Goal: Transaction & Acquisition: Purchase product/service

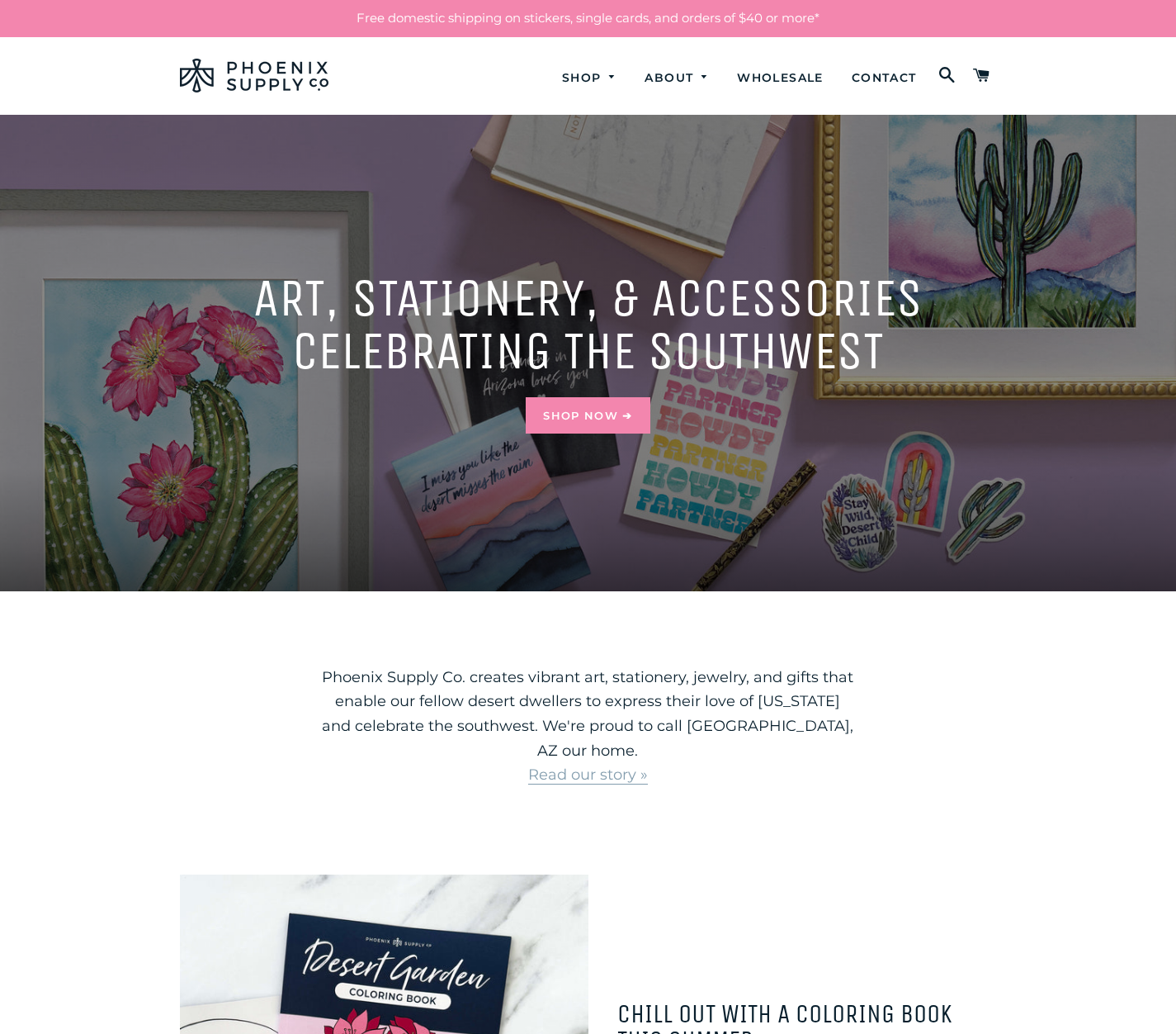
click at [588, 415] on span "Shop Now ➔" at bounding box center [588, 415] width 90 height 13
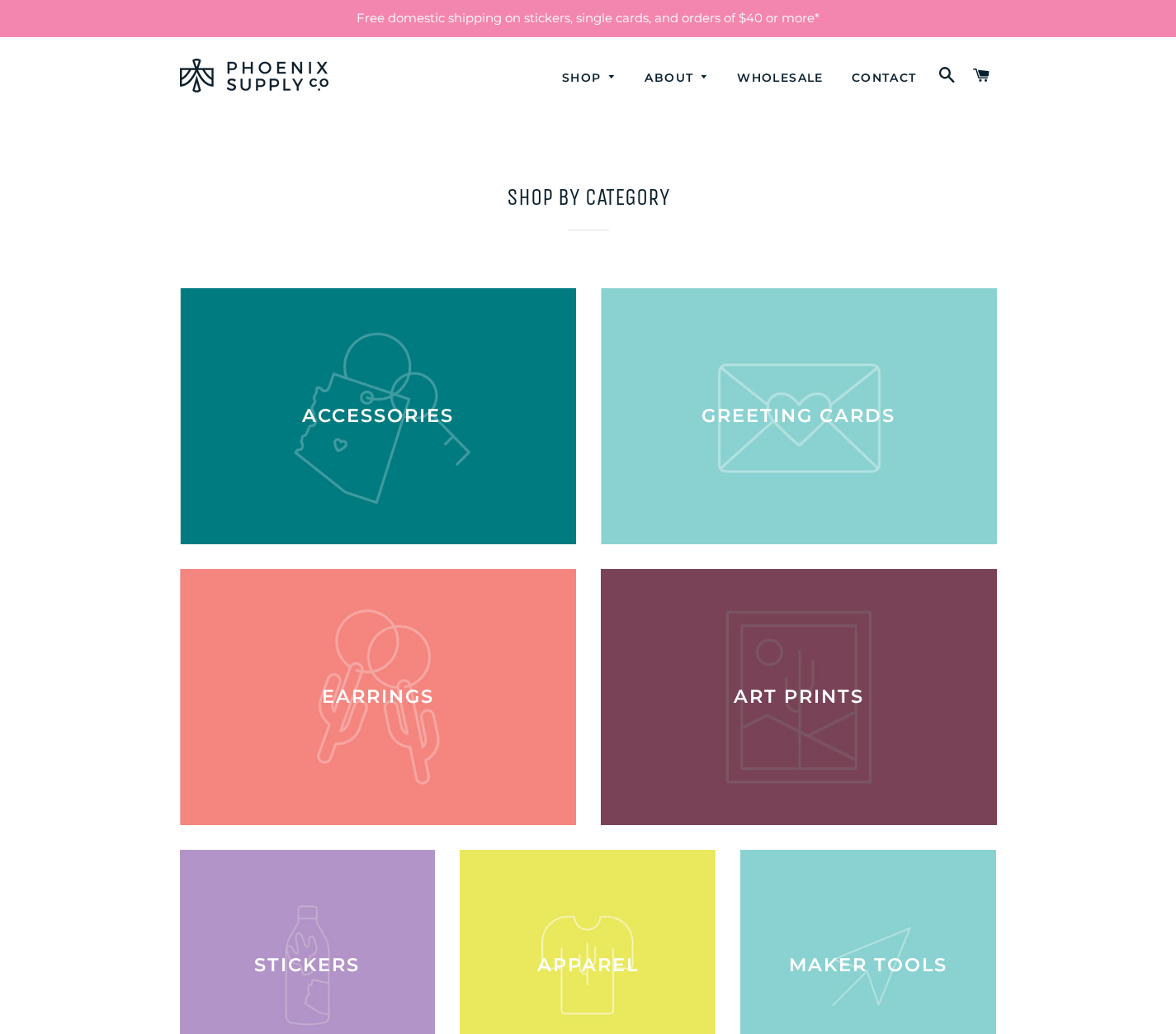
click at [798, 696] on div at bounding box center [798, 696] width 408 height 264
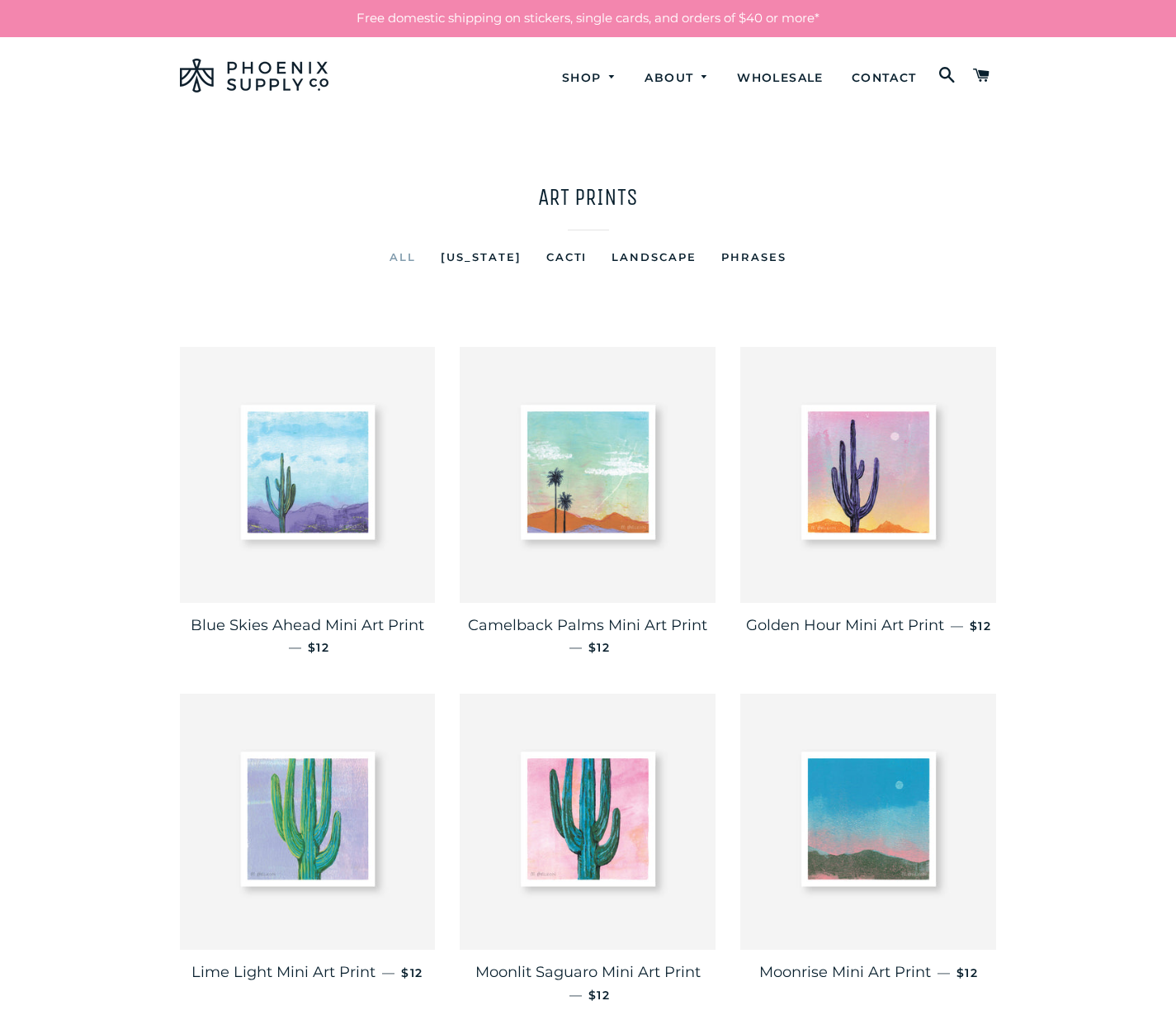
click at [307, 474] on img at bounding box center [307, 474] width 256 height 256
